Goal: Task Accomplishment & Management: Complete application form

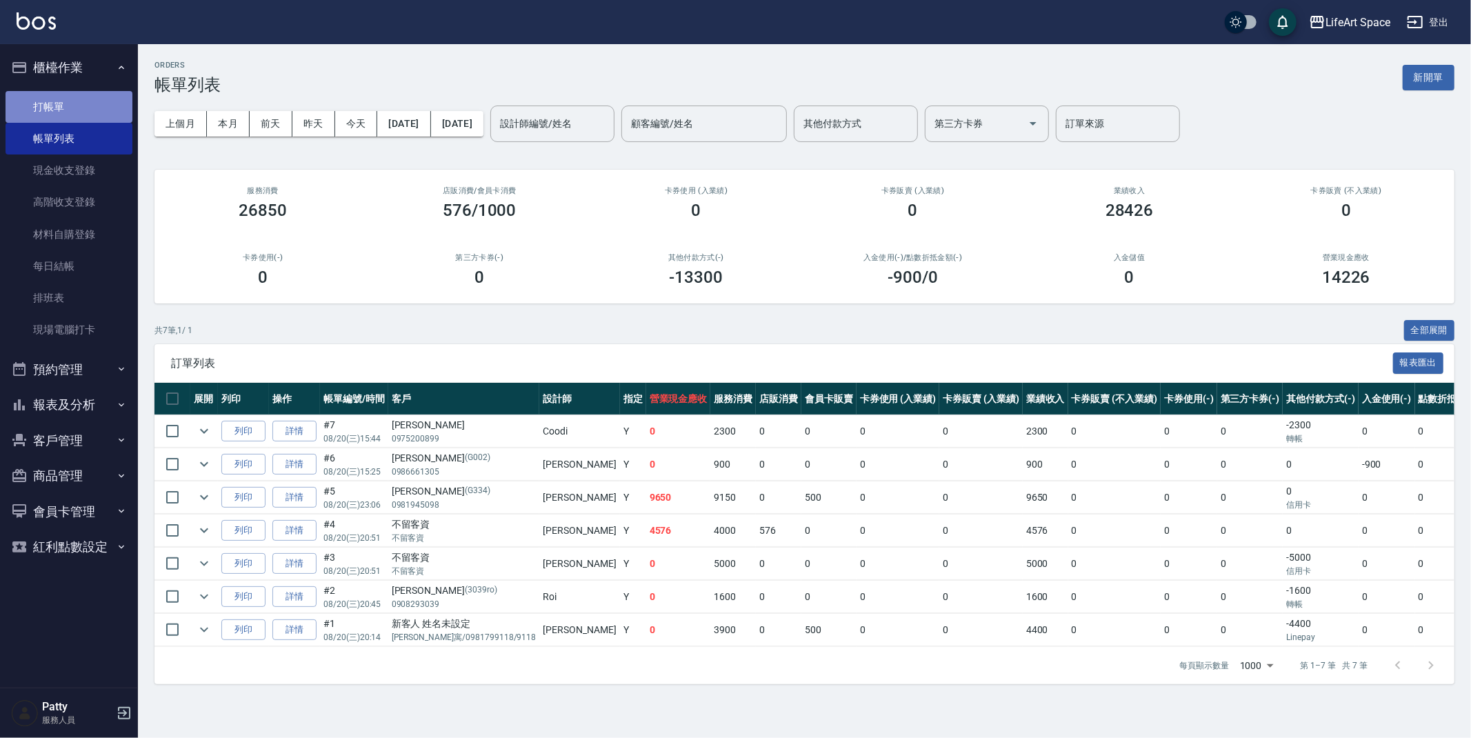
click at [58, 113] on link "打帳單" at bounding box center [69, 107] width 127 height 32
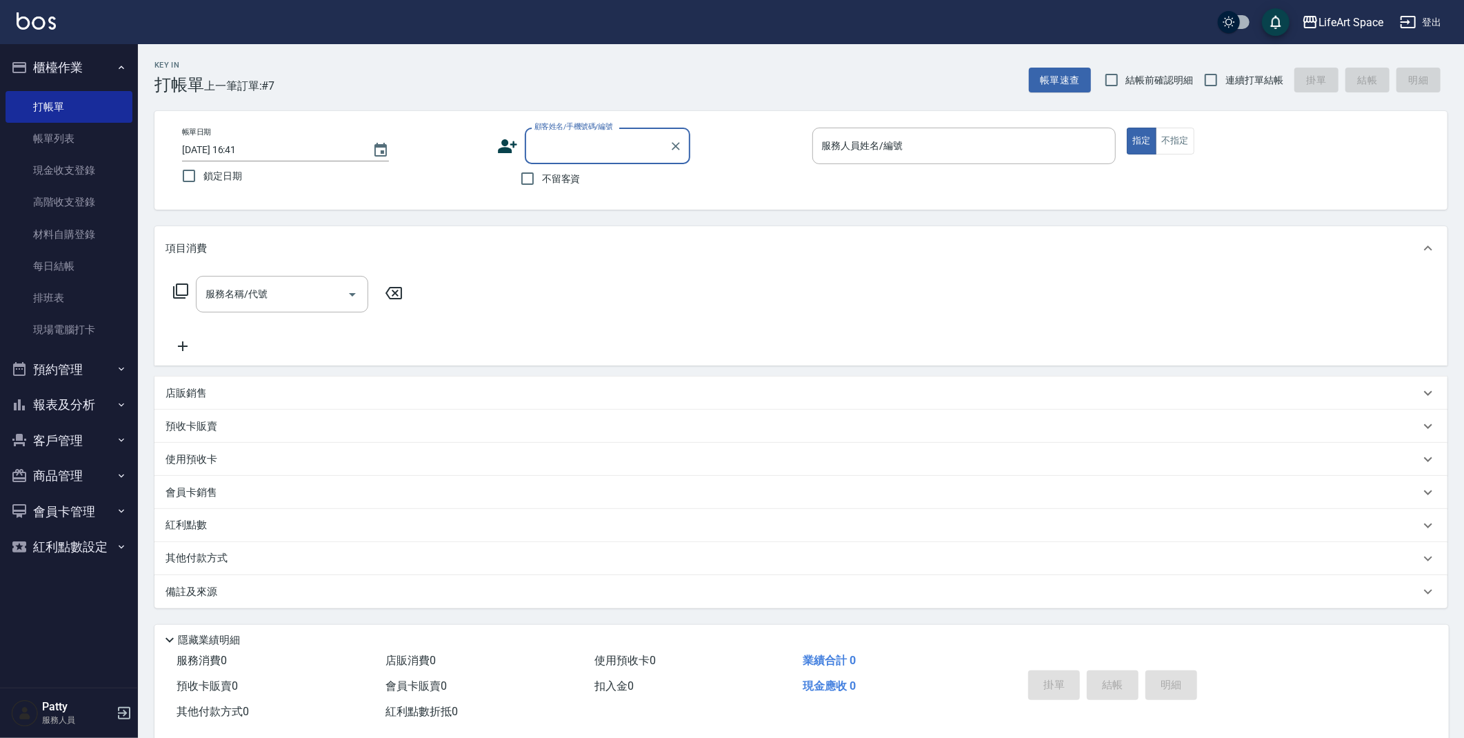
click at [577, 148] on input "顧客姓名/手機號碼/編號" at bounding box center [597, 146] width 132 height 24
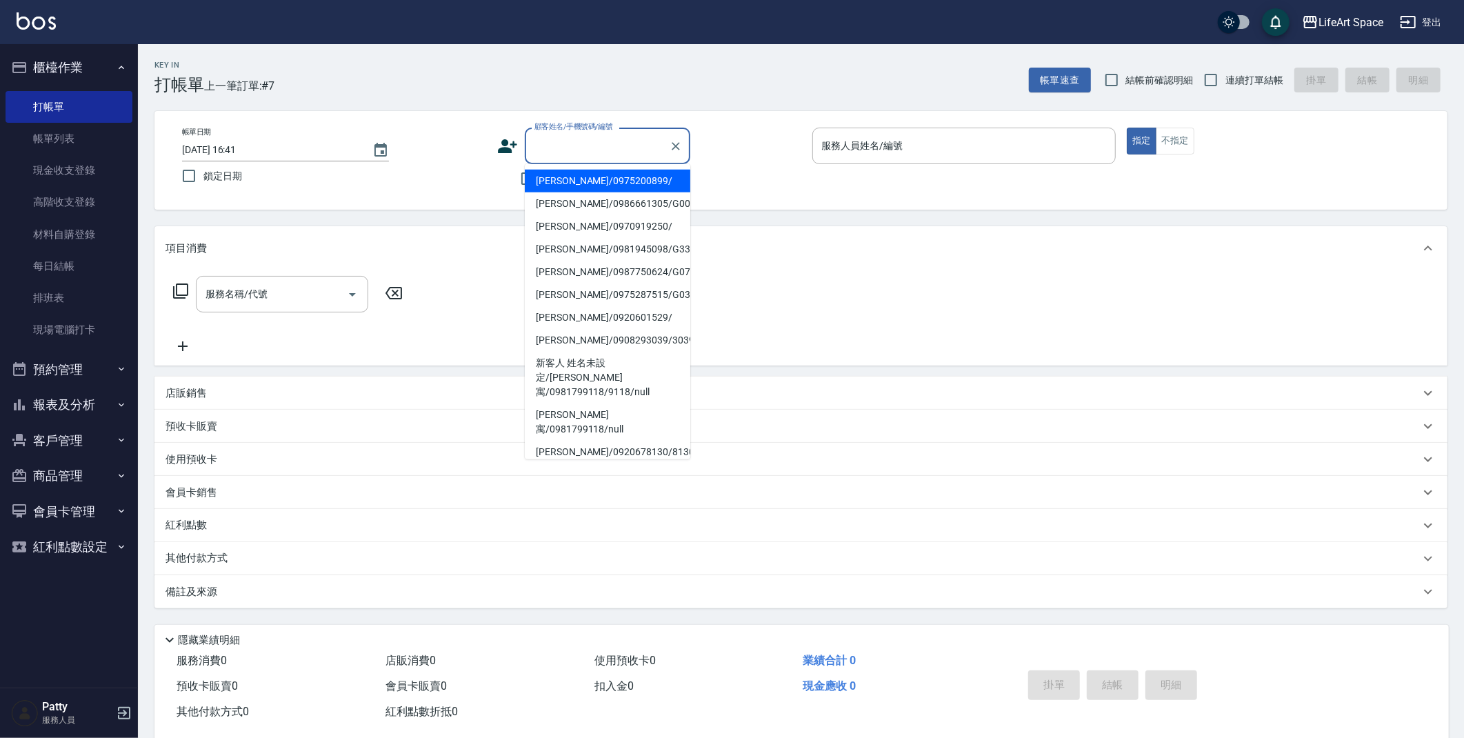
type input "x"
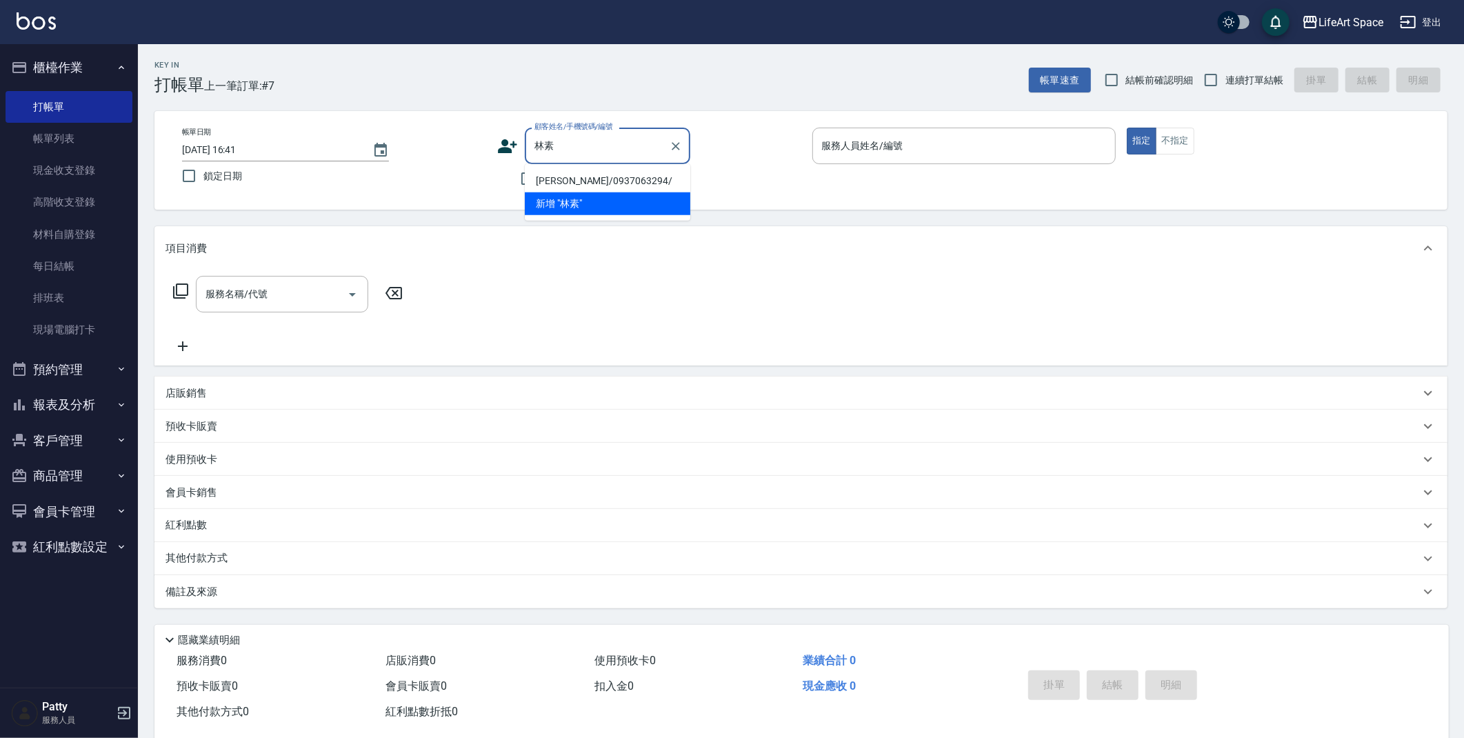
click at [586, 181] on li "[PERSON_NAME]/0937063294/" at bounding box center [608, 181] width 166 height 23
type input "[PERSON_NAME]/0937063294/"
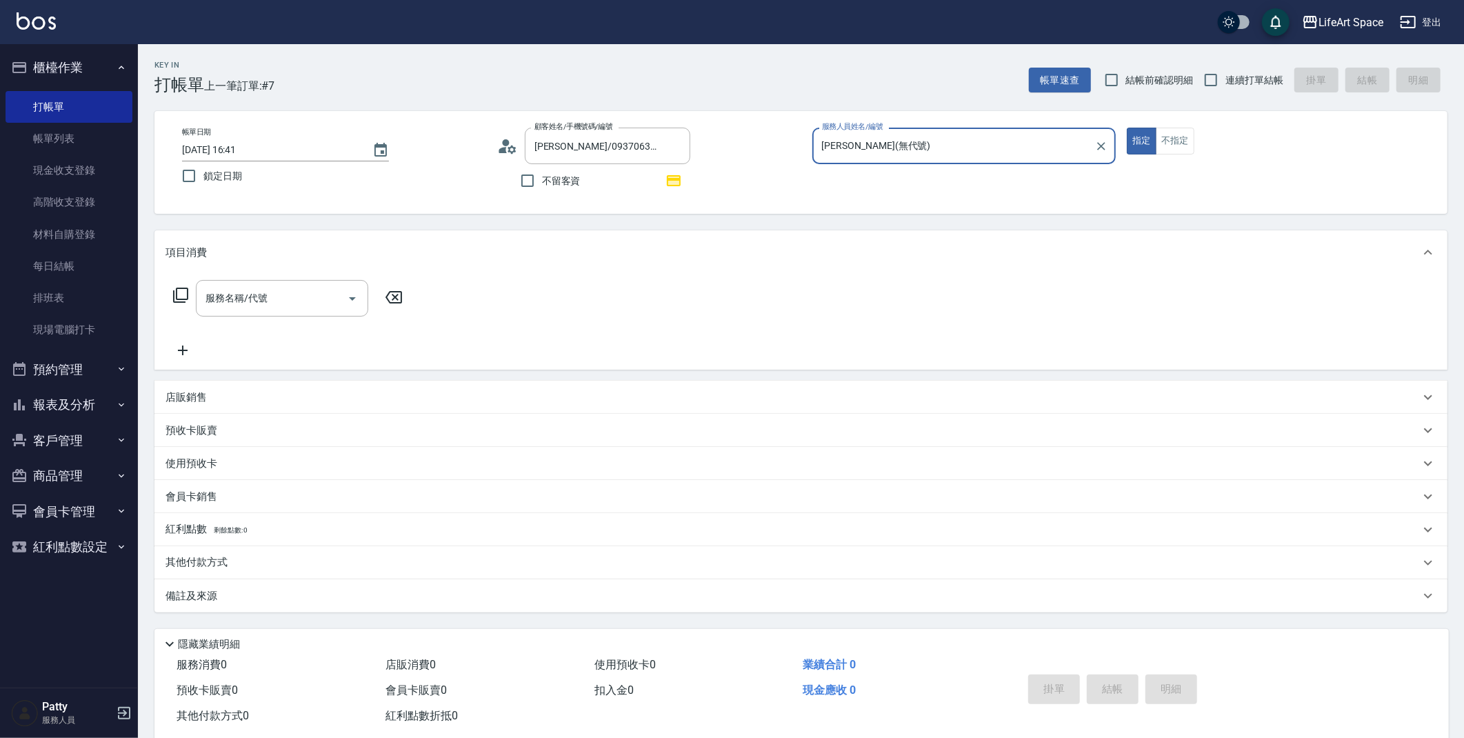
type input "[PERSON_NAME](無代號)"
click at [270, 533] on div "紅利點數 剩餘點數: 52" at bounding box center [793, 529] width 1255 height 15
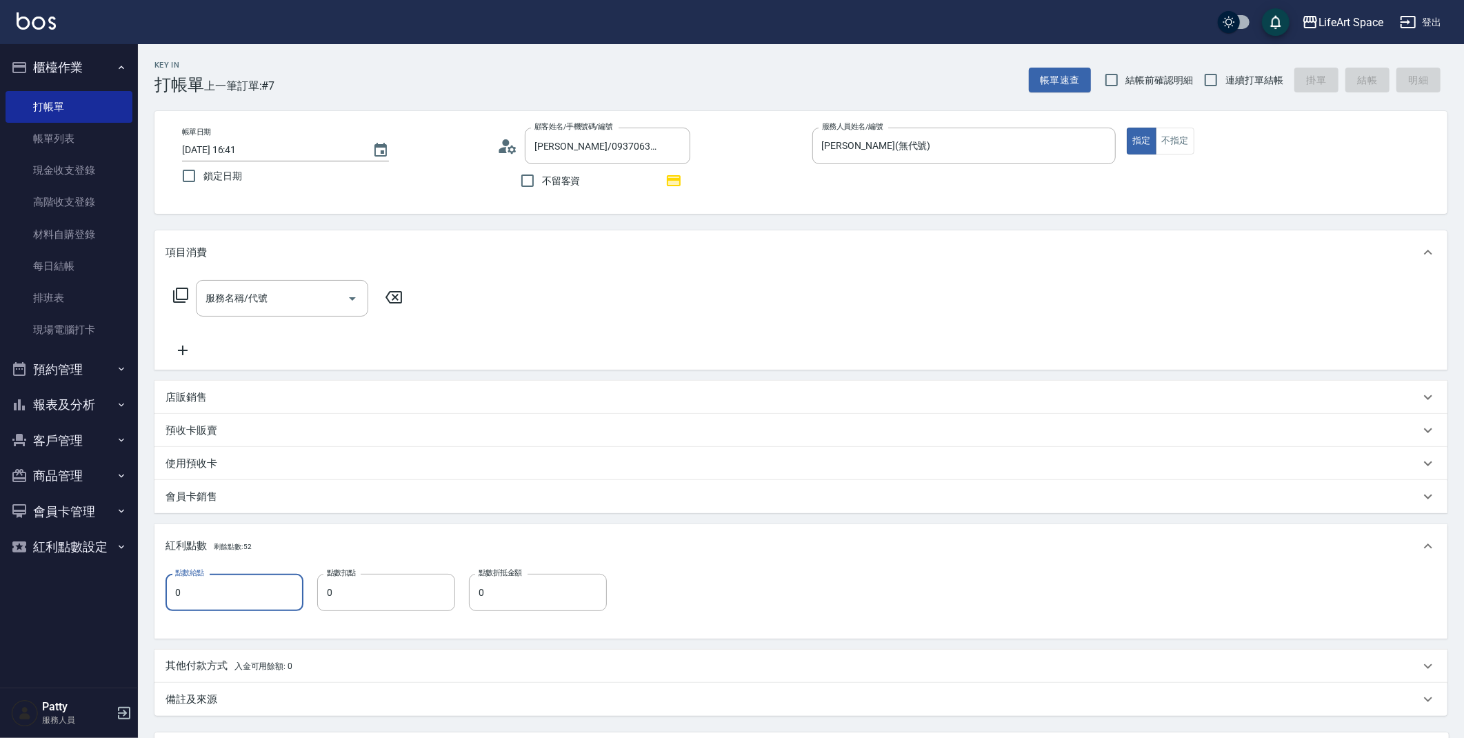
click at [268, 580] on input "0" at bounding box center [235, 592] width 138 height 37
click at [348, 285] on div at bounding box center [351, 298] width 21 height 37
type input "9"
click at [345, 296] on icon "Open" at bounding box center [352, 298] width 17 height 17
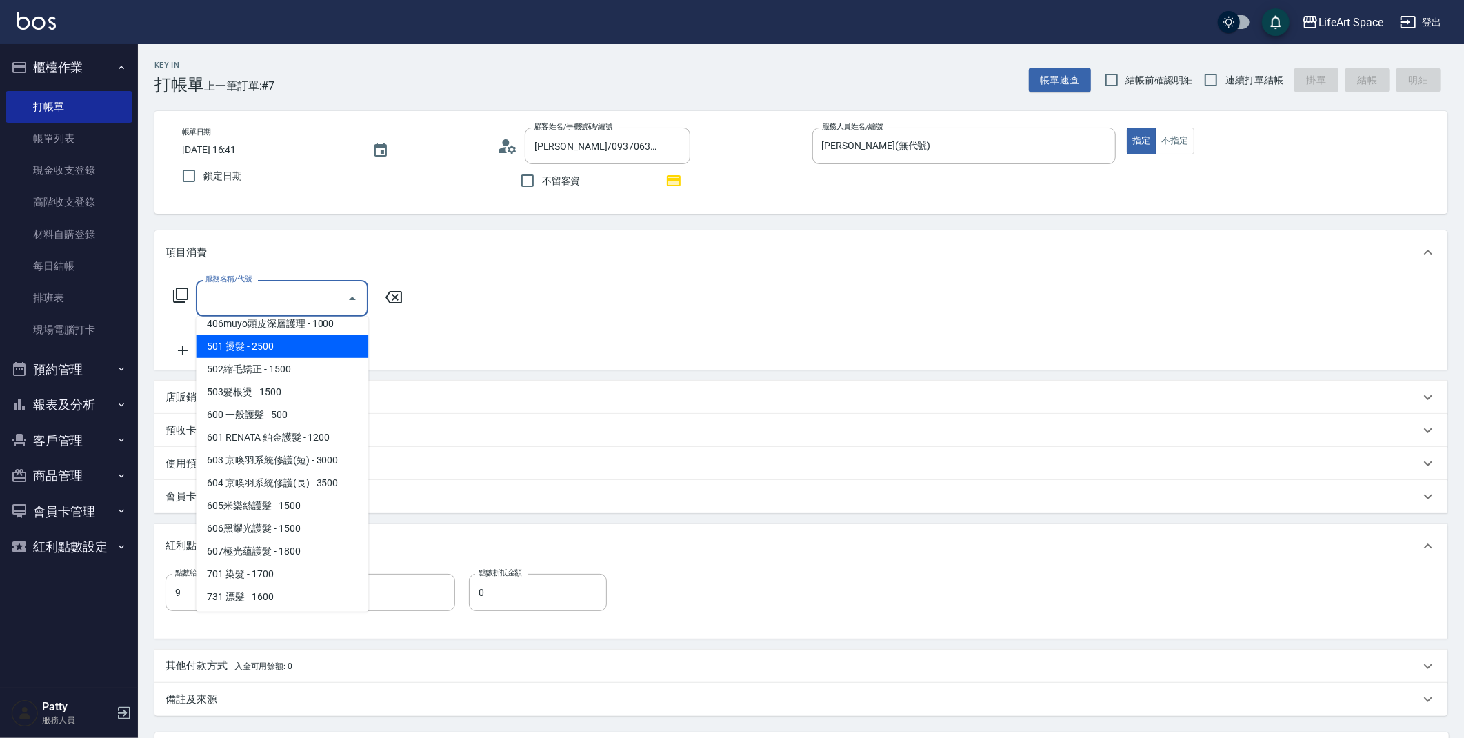
scroll to position [216, 0]
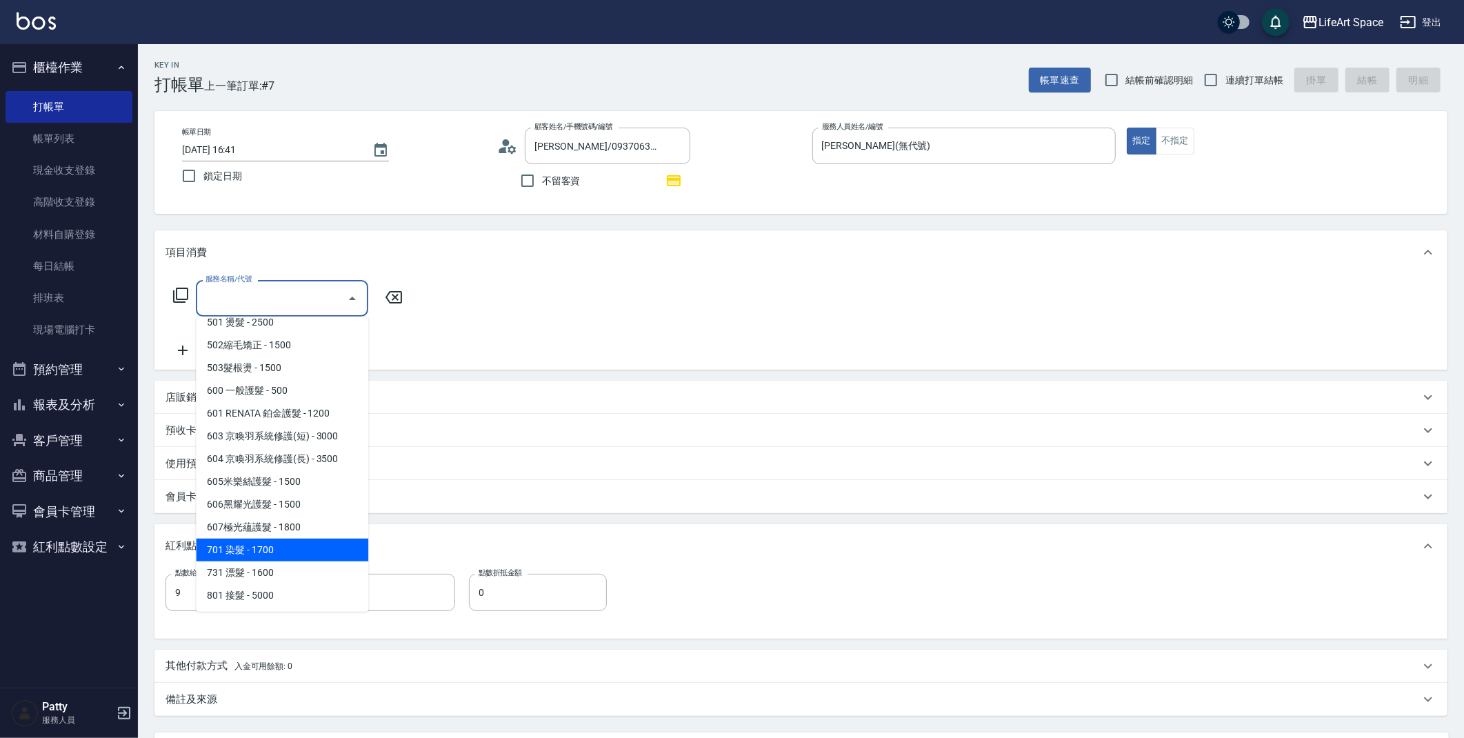
click at [319, 539] on span "701 染髮 - 1700" at bounding box center [282, 550] width 172 height 23
type input "701 染髮(701)"
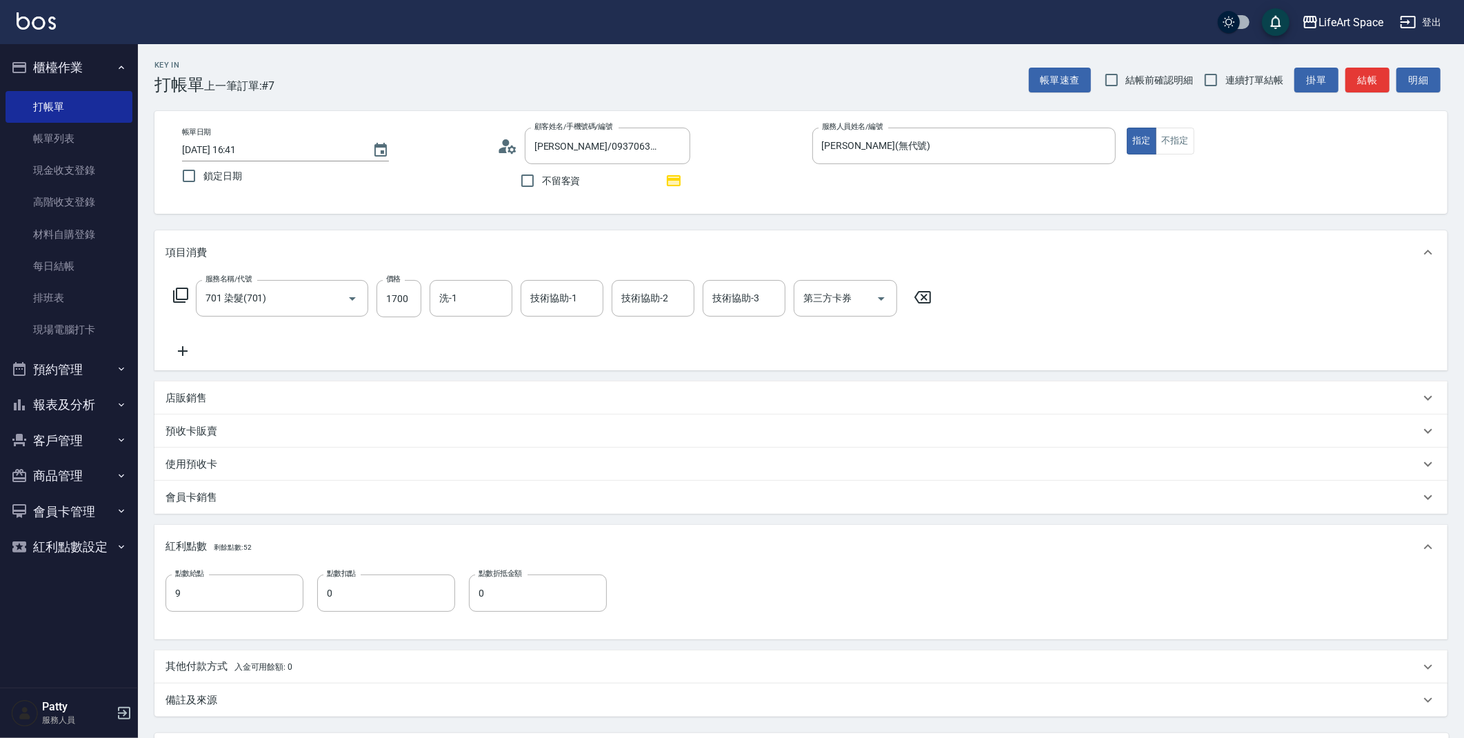
click at [184, 351] on icon at bounding box center [183, 351] width 10 height 10
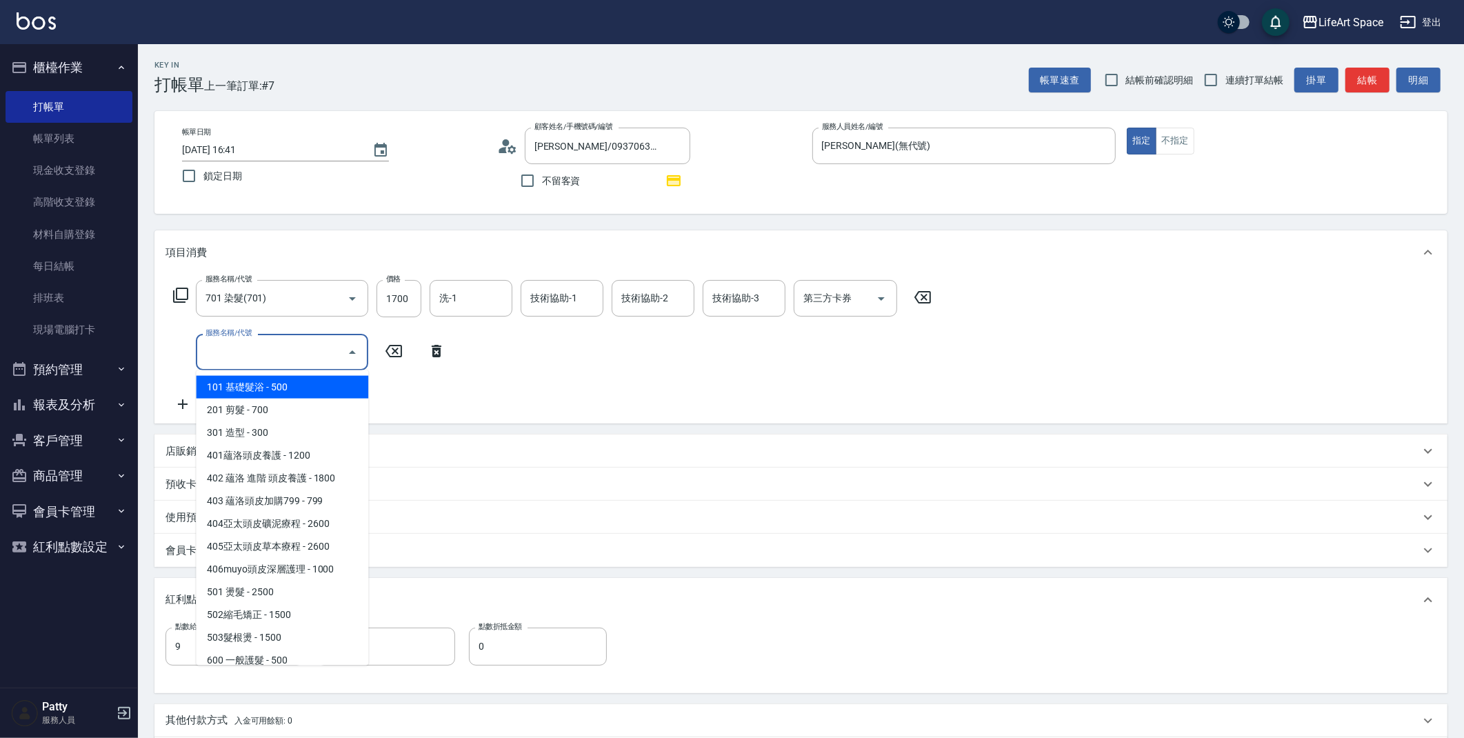
click at [244, 355] on input "服務名稱/代號" at bounding box center [271, 352] width 139 height 24
click at [268, 402] on span "201 剪髮 - 700" at bounding box center [282, 410] width 172 height 23
type input "201 剪髮(201)"
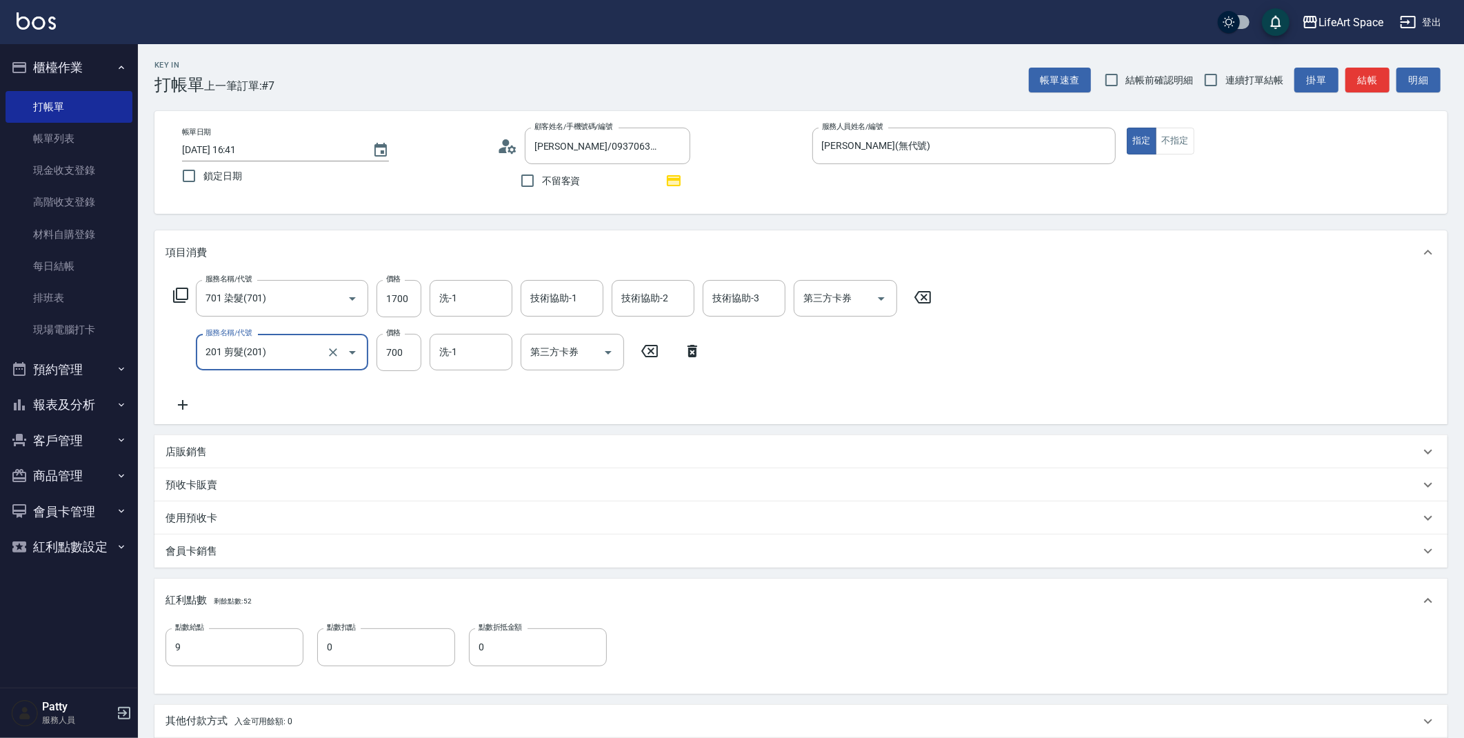
click at [186, 405] on icon at bounding box center [183, 405] width 10 height 10
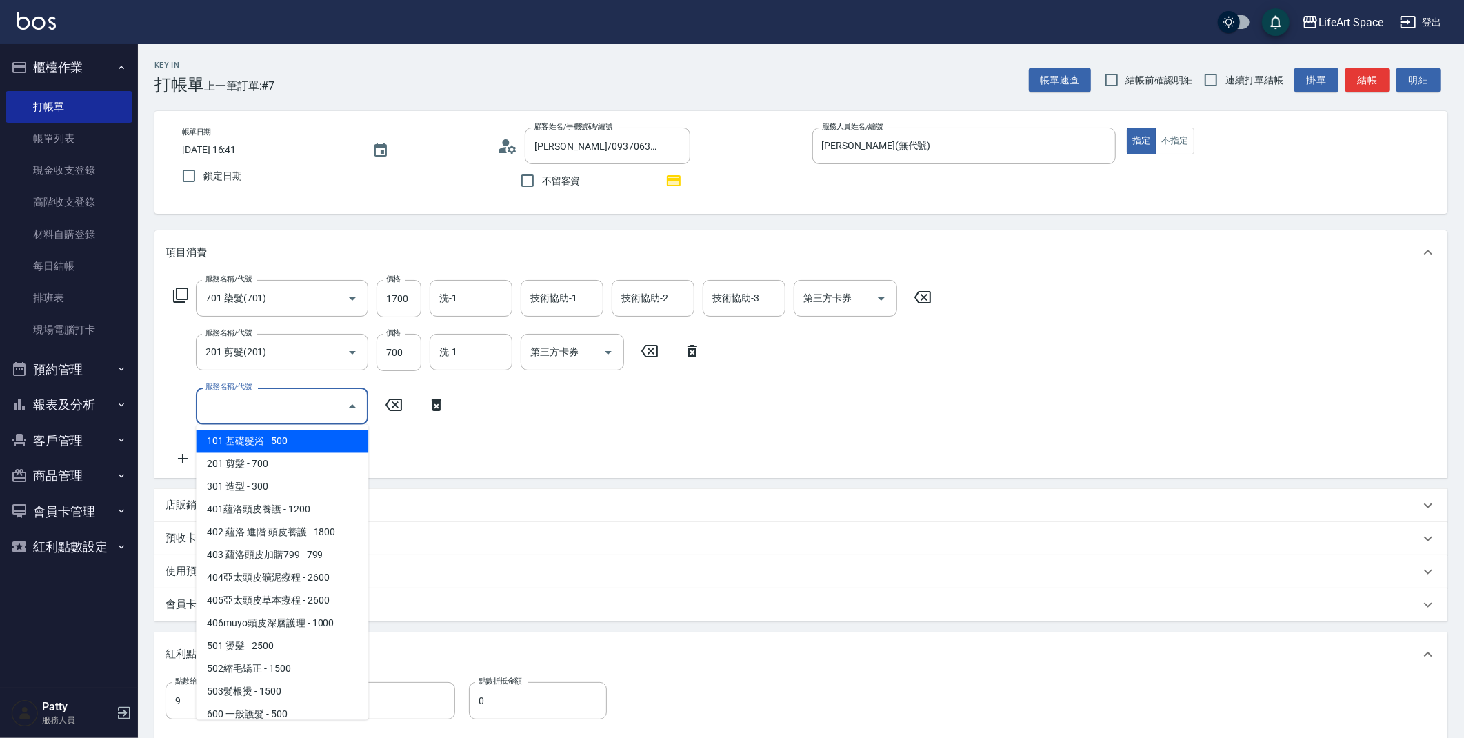
click at [240, 406] on input "服務名稱/代號" at bounding box center [271, 406] width 139 height 24
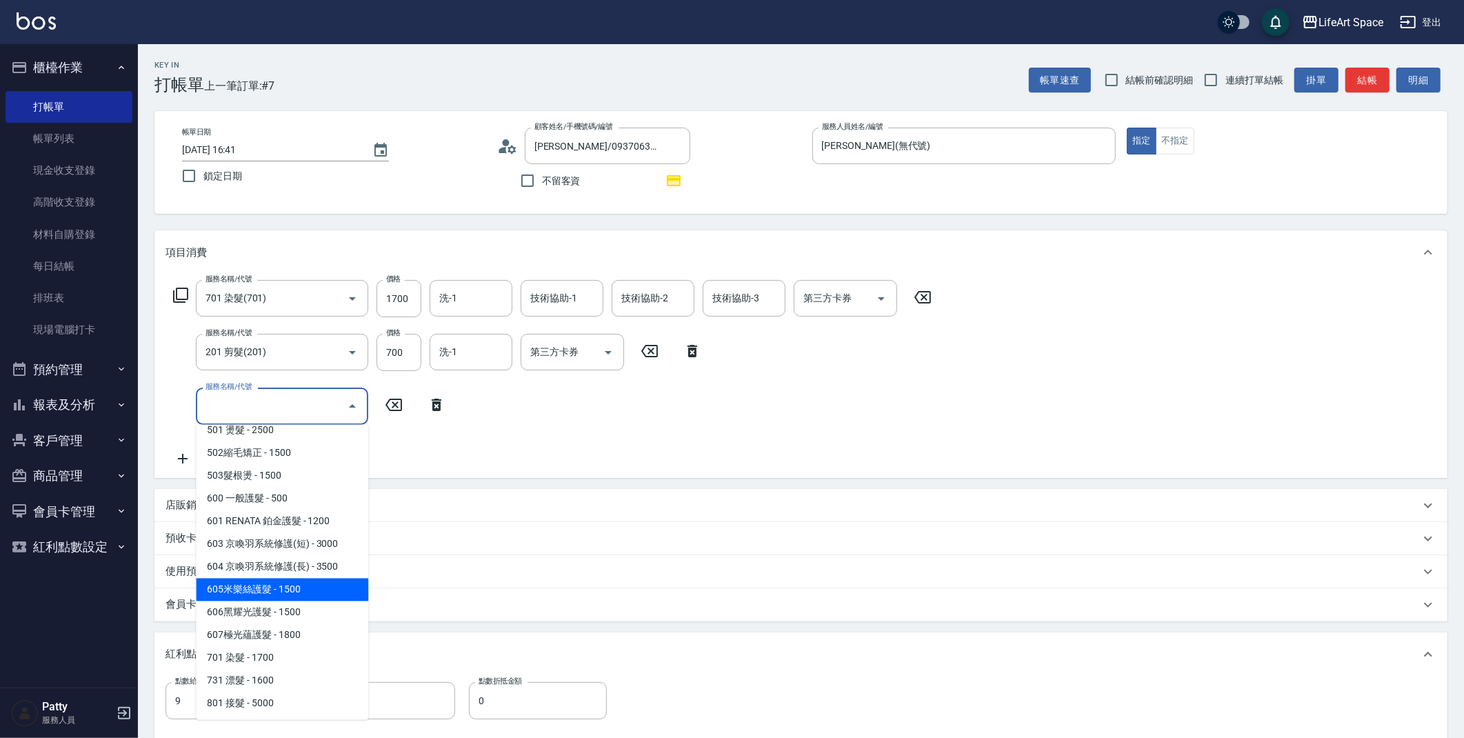
click at [328, 590] on span "605米樂絲護髮 - 1500" at bounding box center [282, 590] width 172 height 23
type input "605米樂絲護髮(605)"
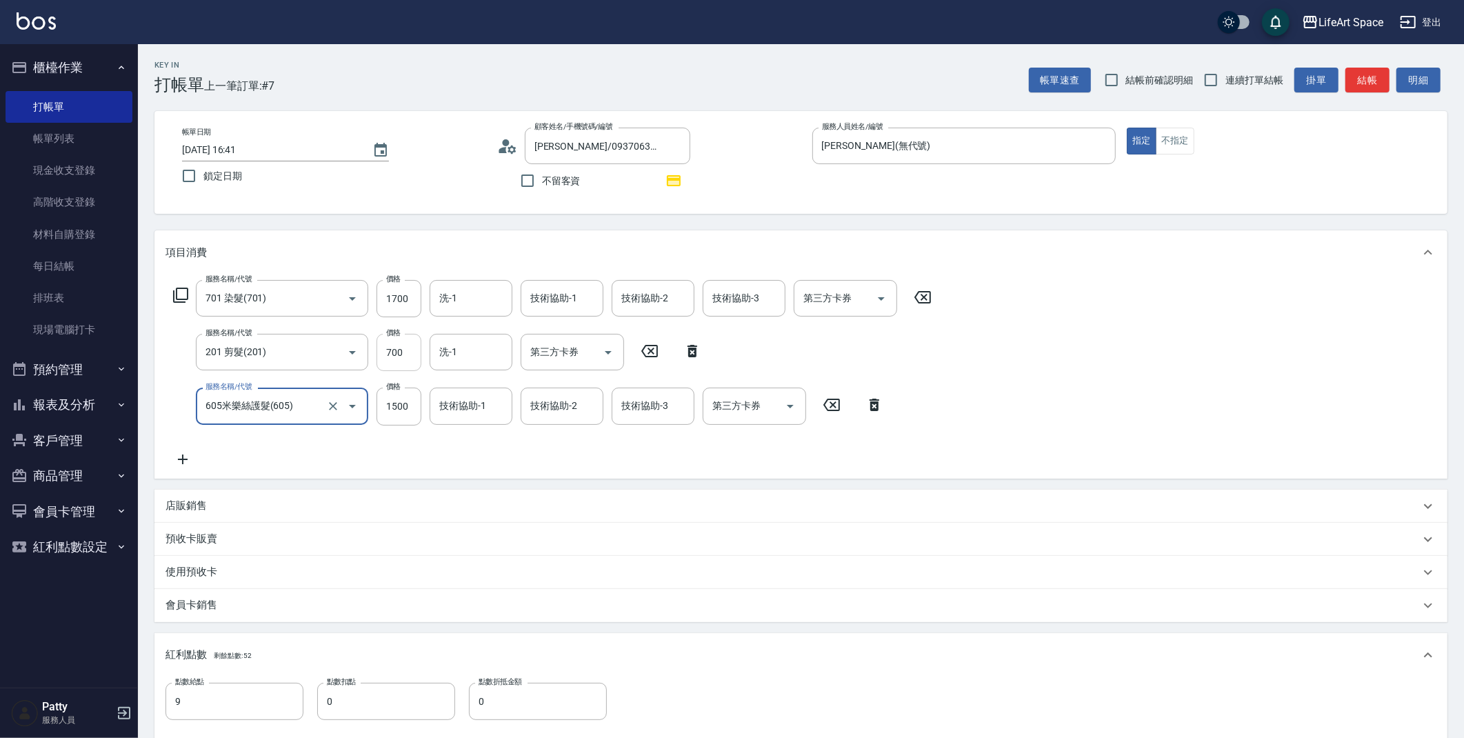
click at [394, 350] on input "700" at bounding box center [399, 352] width 45 height 37
click at [405, 308] on input "1700" at bounding box center [399, 298] width 45 height 37
type input "2000"
click at [403, 343] on input "700" at bounding box center [399, 352] width 45 height 37
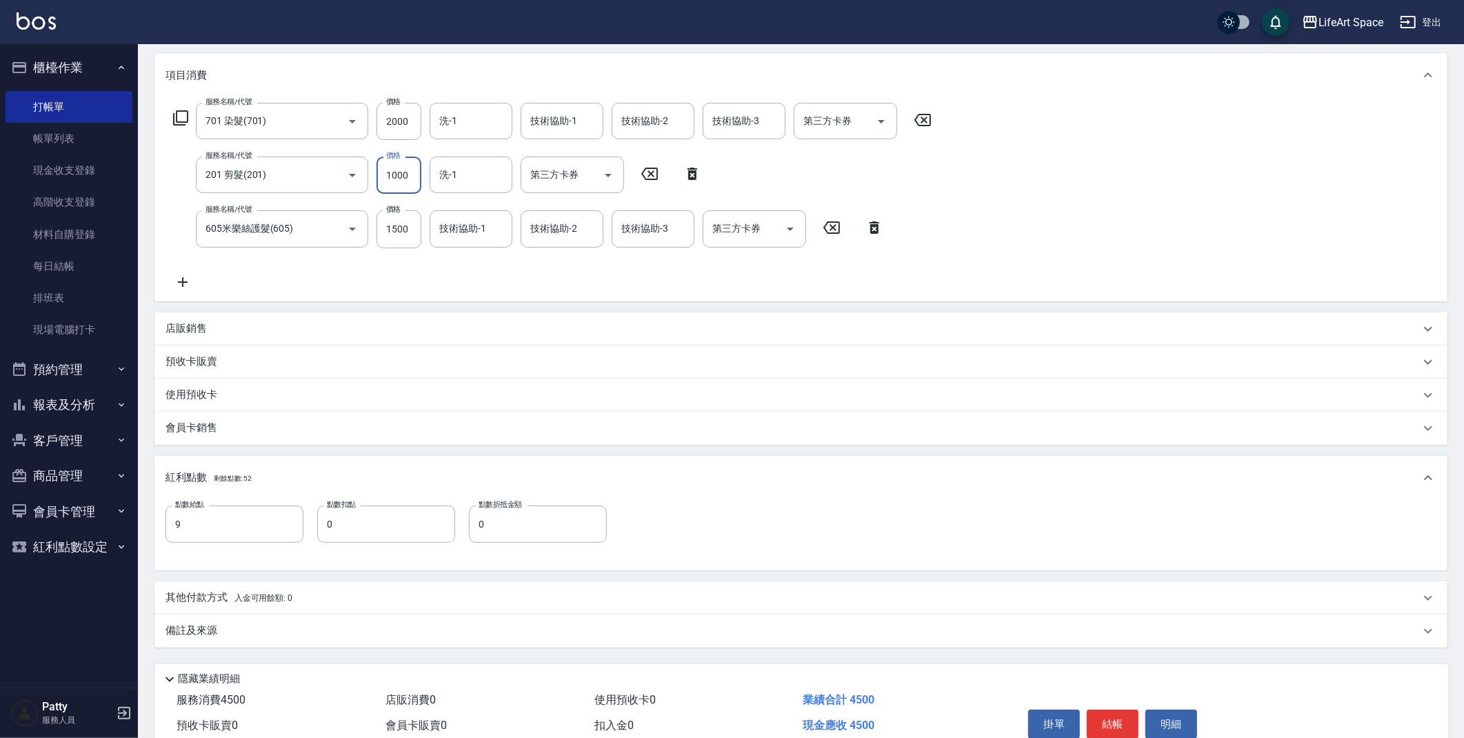
scroll to position [240, 0]
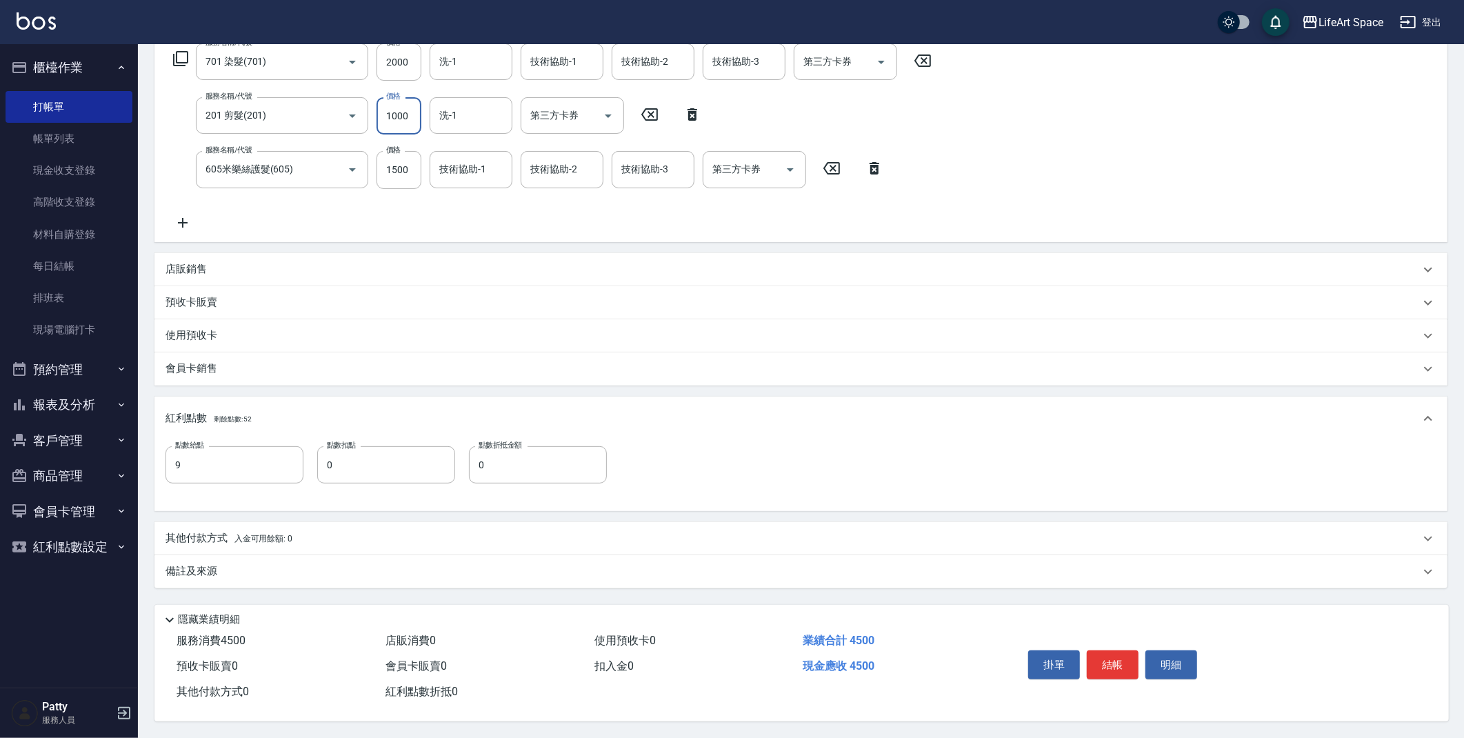
type input "1000"
click at [293, 564] on div "備註及來源" at bounding box center [793, 571] width 1255 height 14
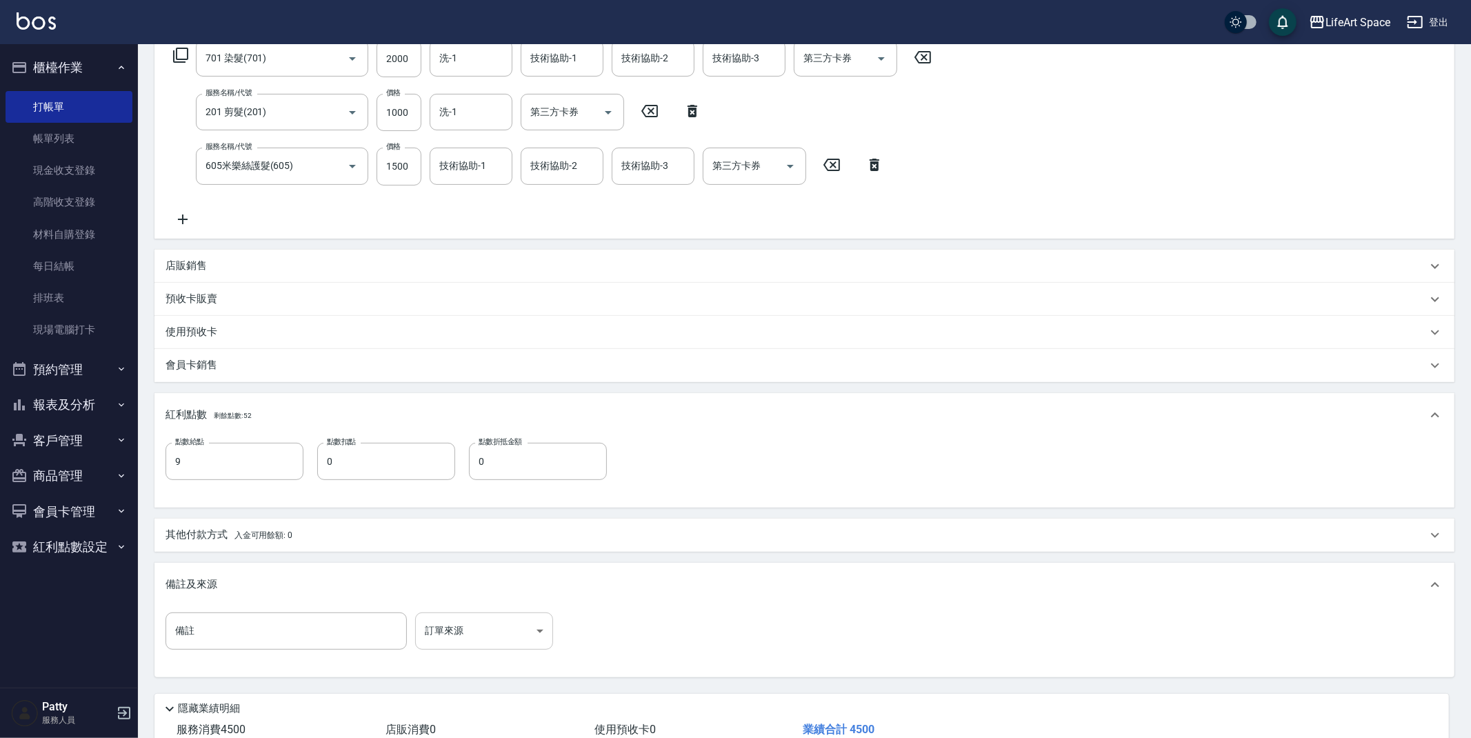
click at [444, 623] on body "LifeArt Space 登出 櫃檯作業 打帳單 帳單列表 現金收支登錄 高階收支登錄 材料自購登錄 每日結帳 排班表 現場電腦打卡 預約管理 預約管理 單…" at bounding box center [735, 293] width 1471 height 1067
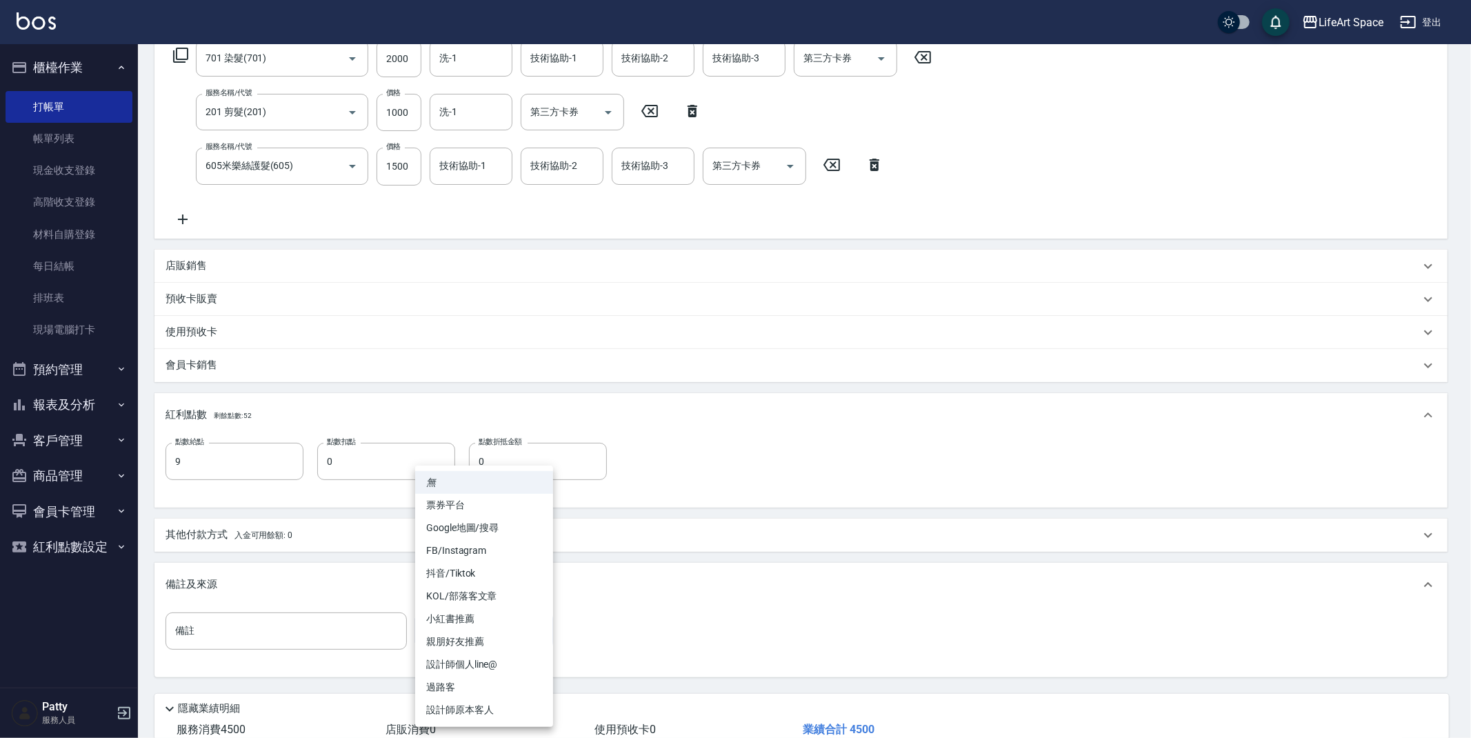
click at [486, 703] on li "設計師原本客人" at bounding box center [484, 710] width 138 height 23
type input "設計師原本客人"
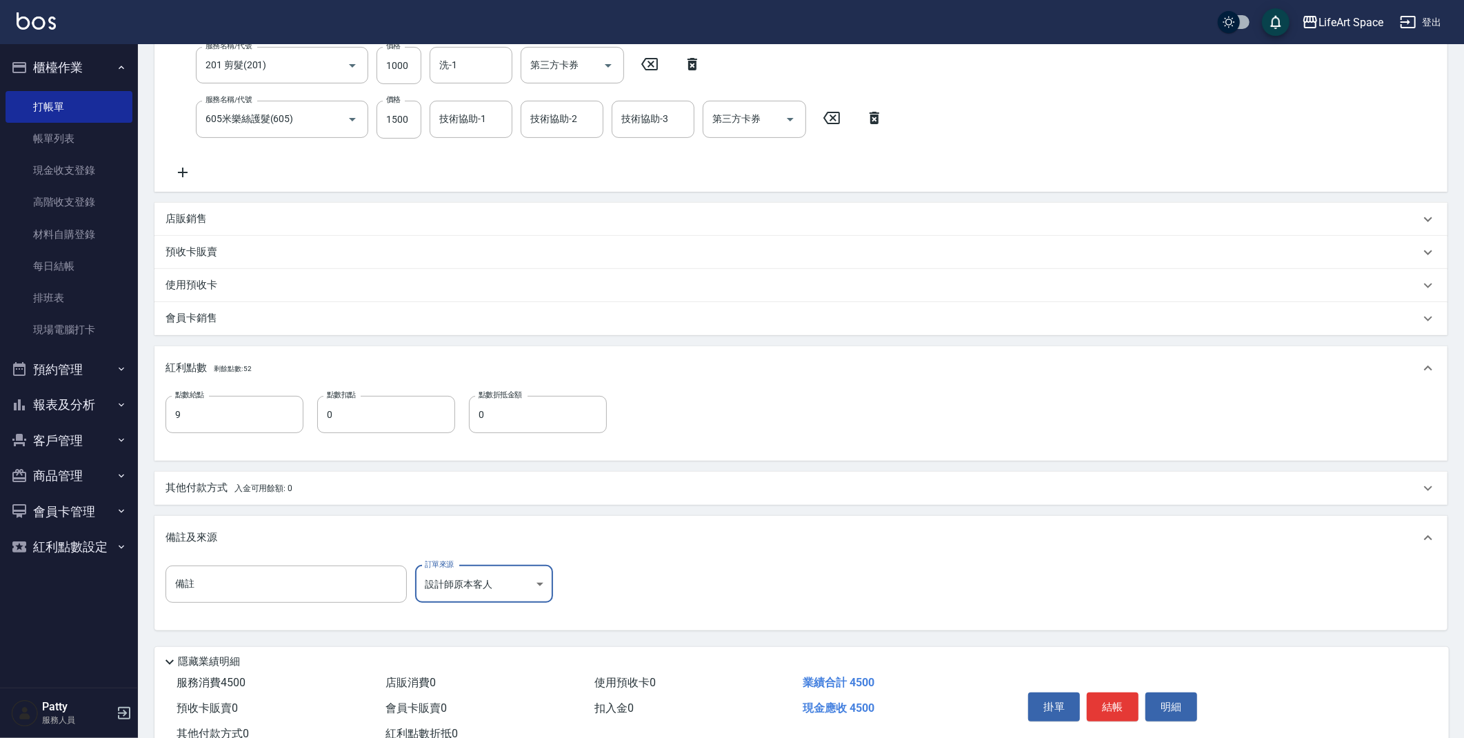
scroll to position [333, 0]
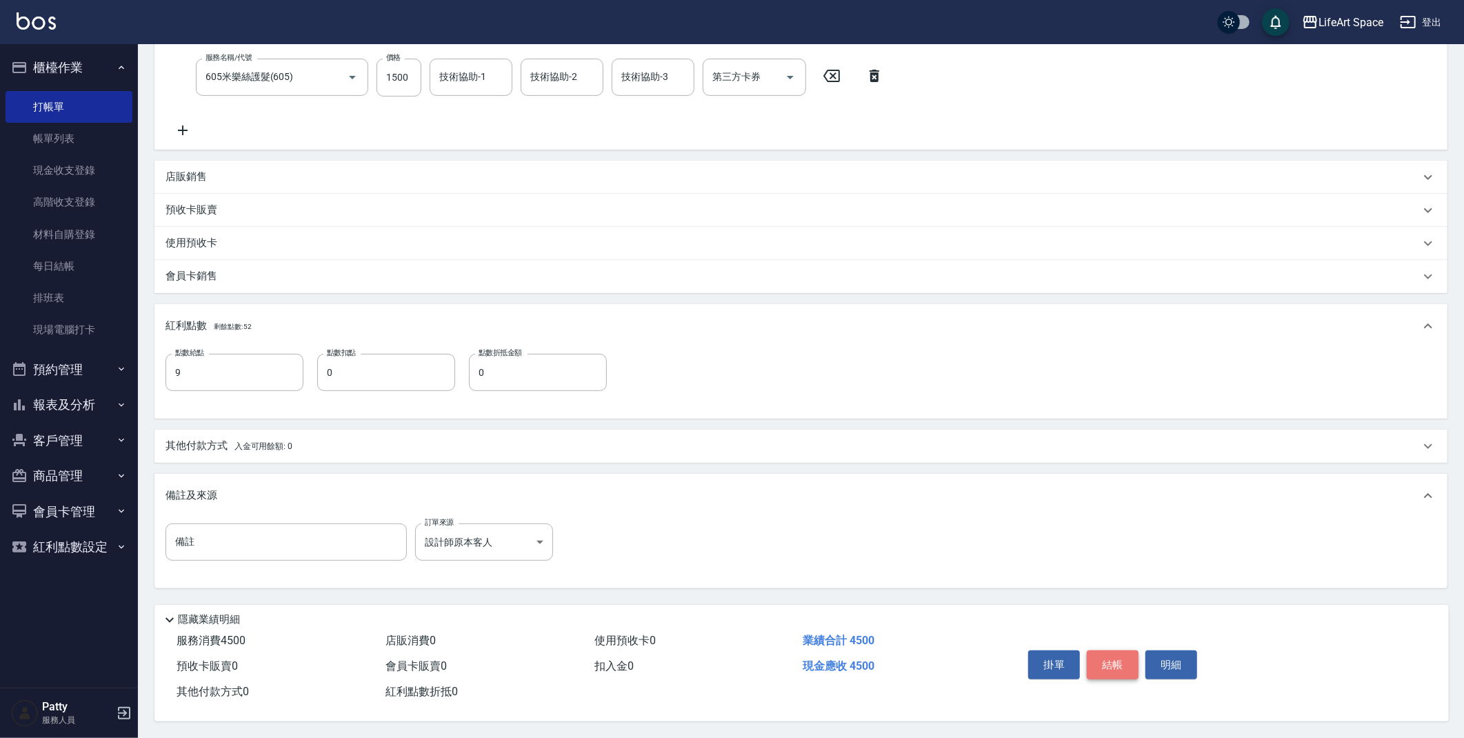
click at [1109, 665] on button "結帳" at bounding box center [1113, 664] width 52 height 29
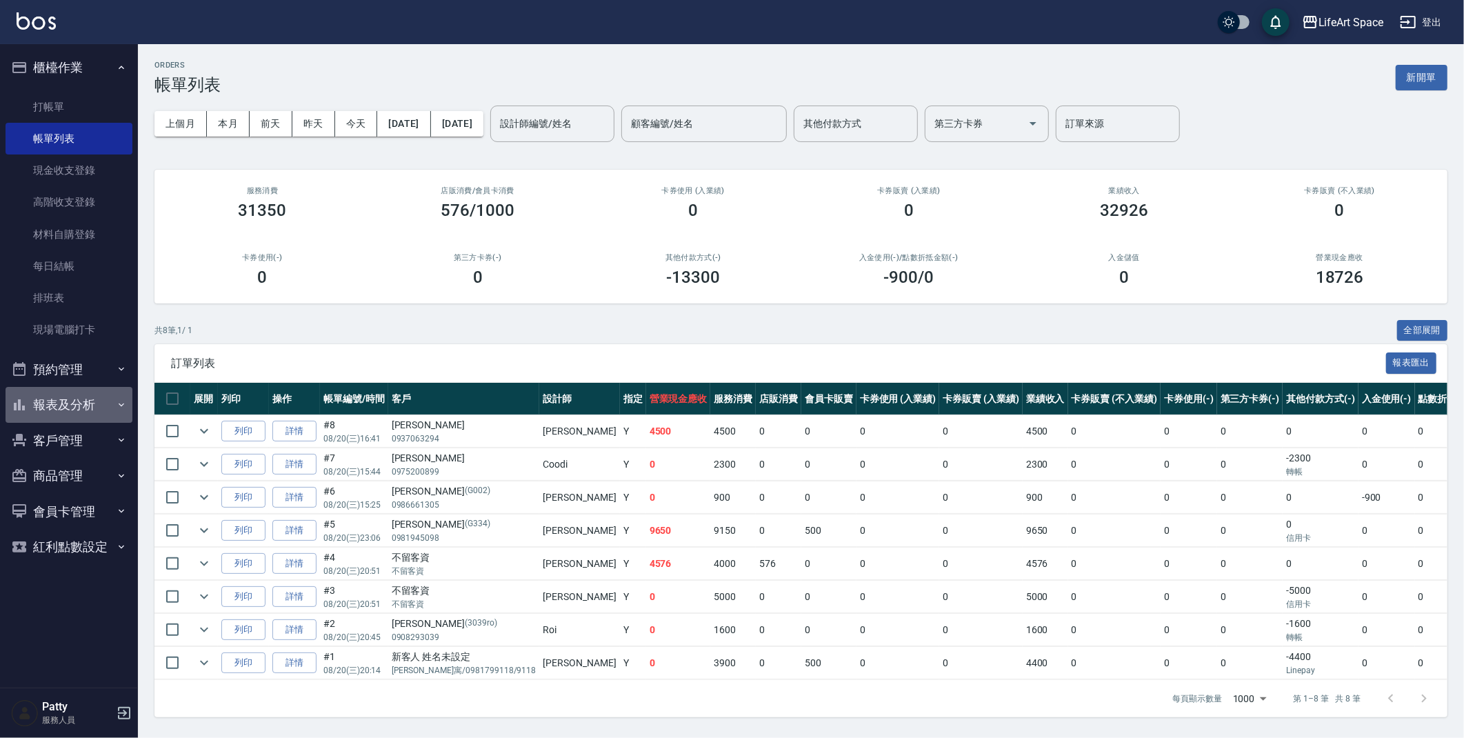
click at [68, 397] on button "報表及分析" at bounding box center [69, 405] width 127 height 36
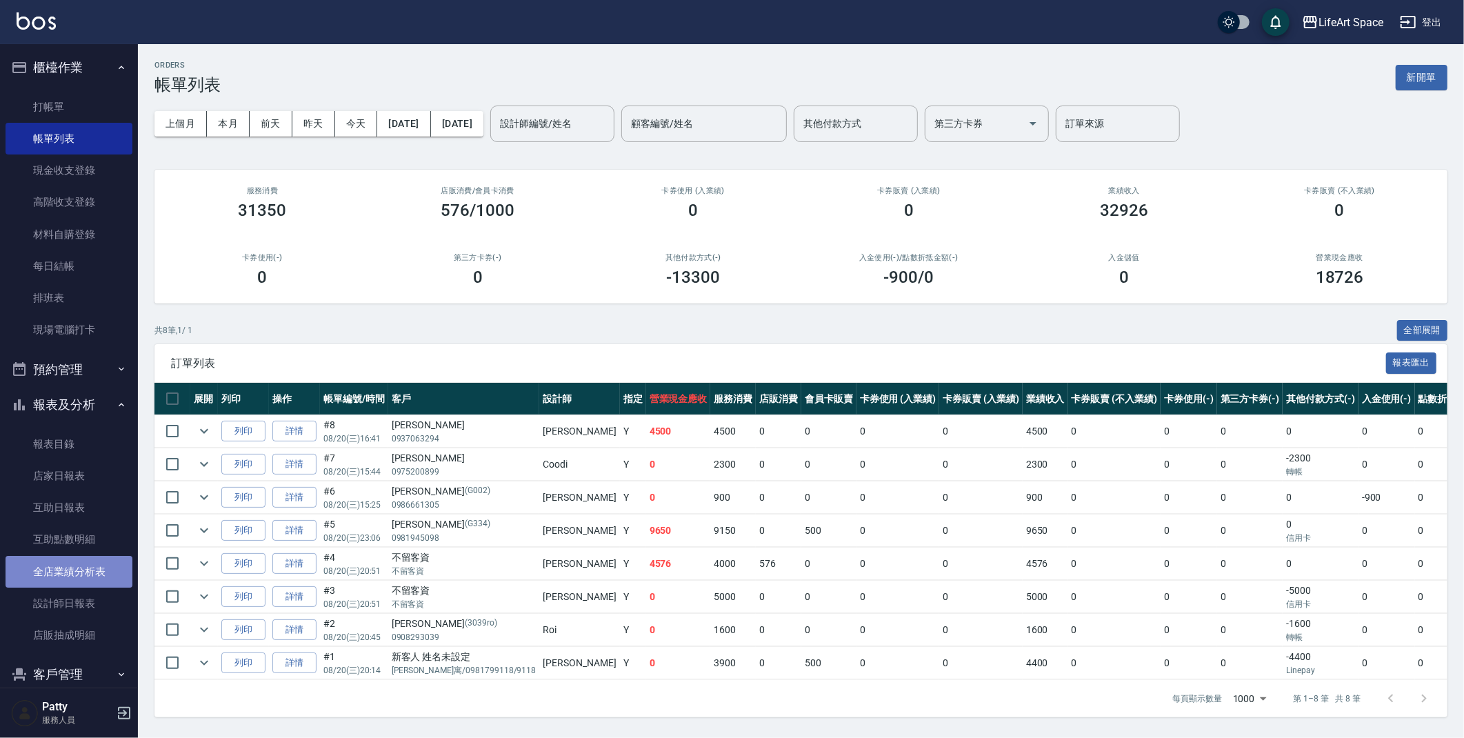
click at [90, 570] on link "全店業績分析表" at bounding box center [69, 572] width 127 height 32
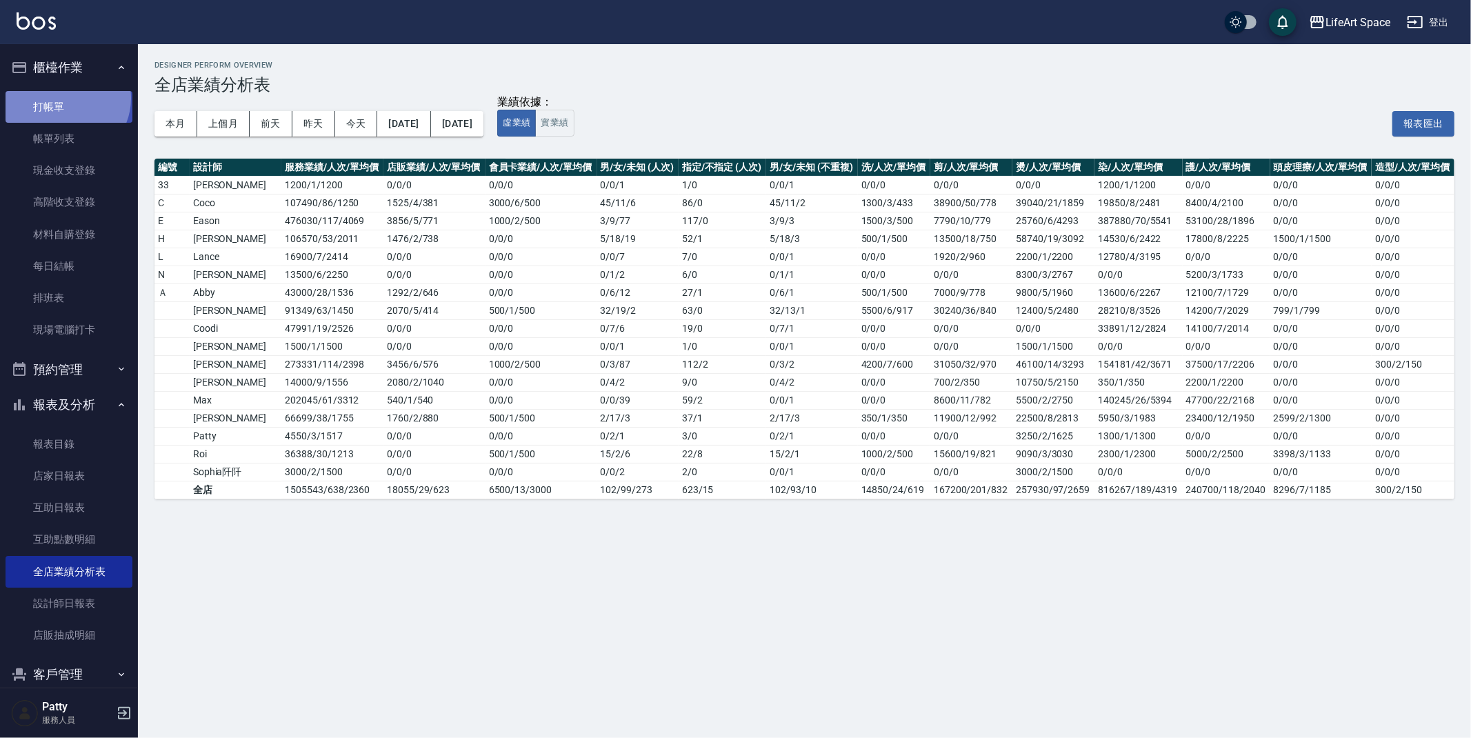
click at [66, 98] on link "打帳單" at bounding box center [69, 107] width 127 height 32
